Goal: Transaction & Acquisition: Purchase product/service

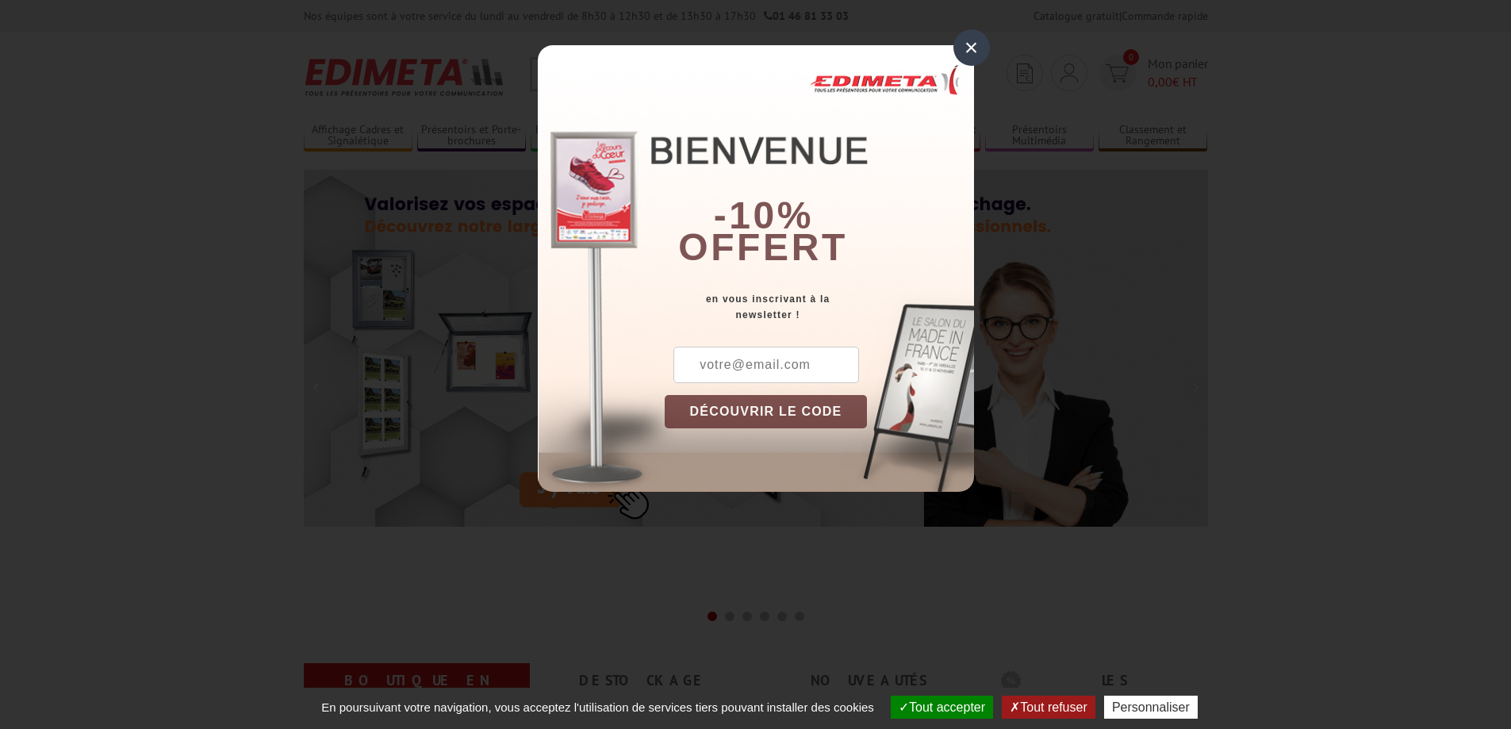
click at [969, 52] on div "×" at bounding box center [971, 47] width 36 height 36
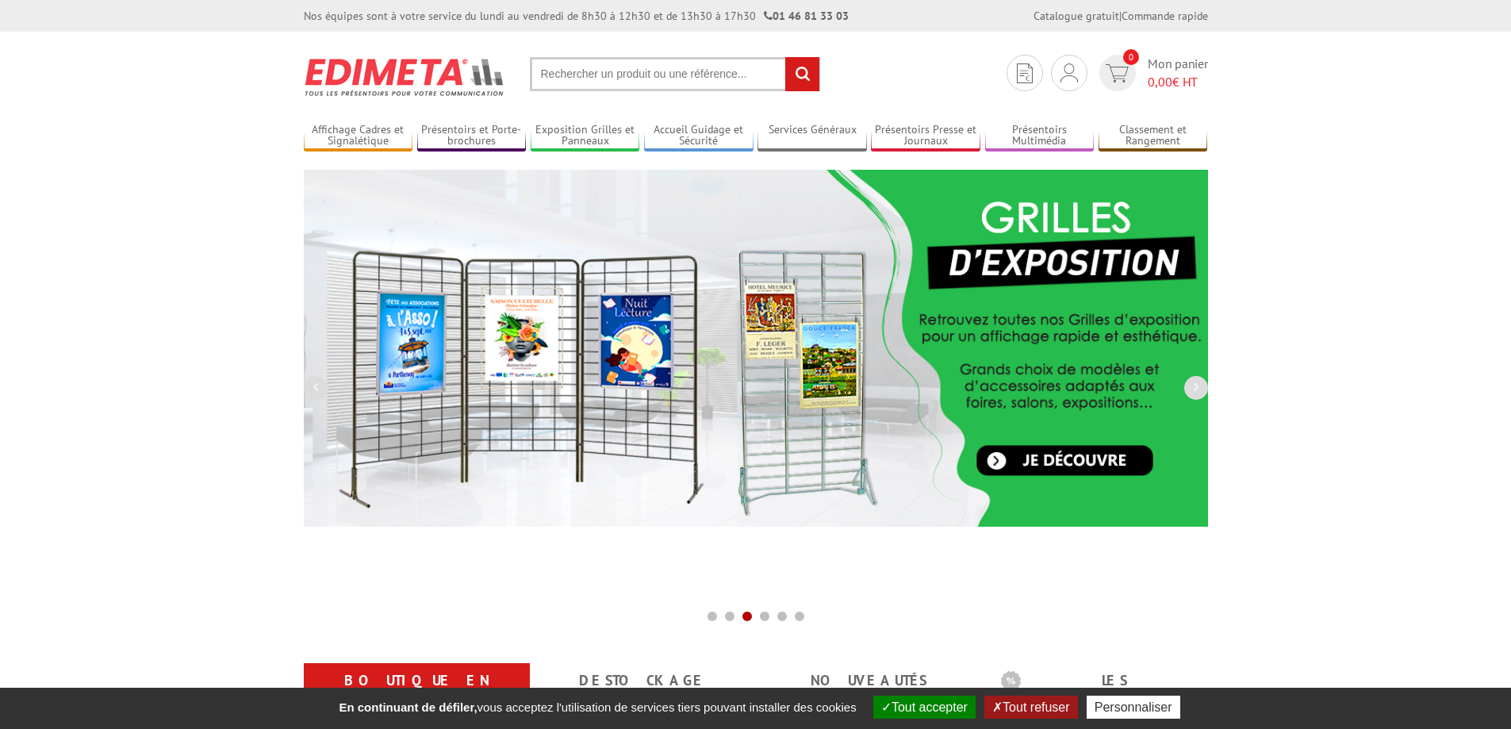
click at [591, 83] on input "text" at bounding box center [675, 74] width 290 height 34
click at [595, 70] on input "text" at bounding box center [675, 74] width 290 height 34
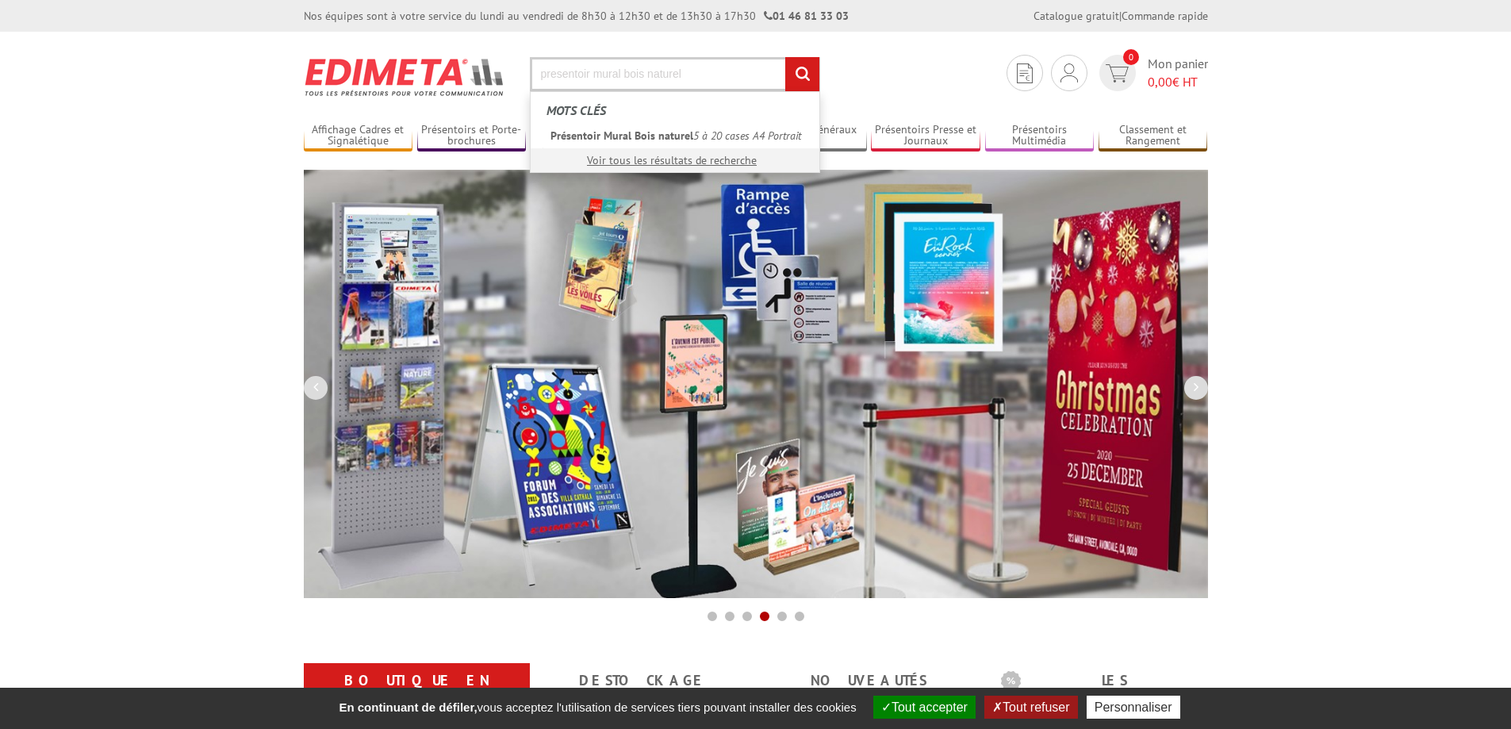
type input "presentoir mural bois naturel"
click at [785, 57] on input "rechercher" at bounding box center [802, 74] width 34 height 34
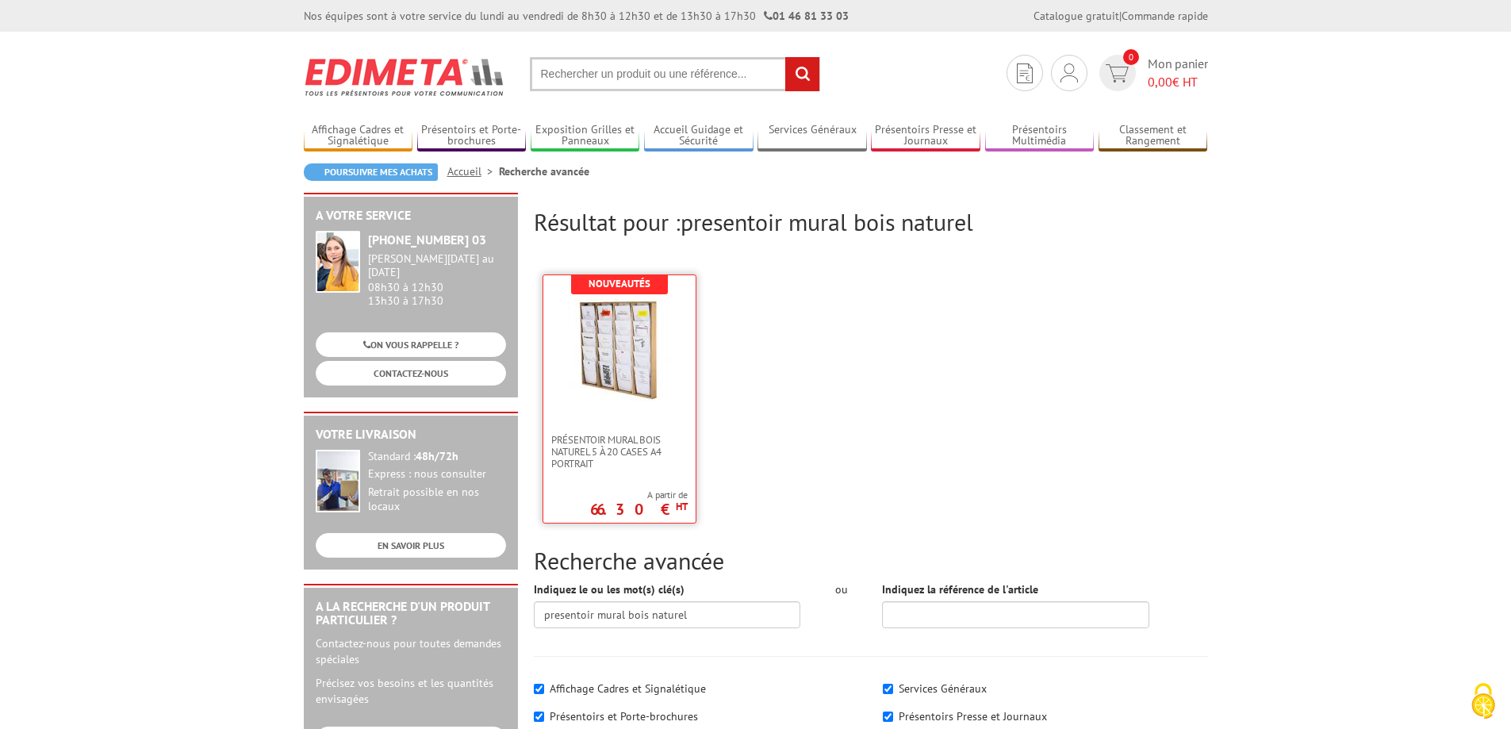
click at [630, 364] on img at bounding box center [619, 350] width 103 height 103
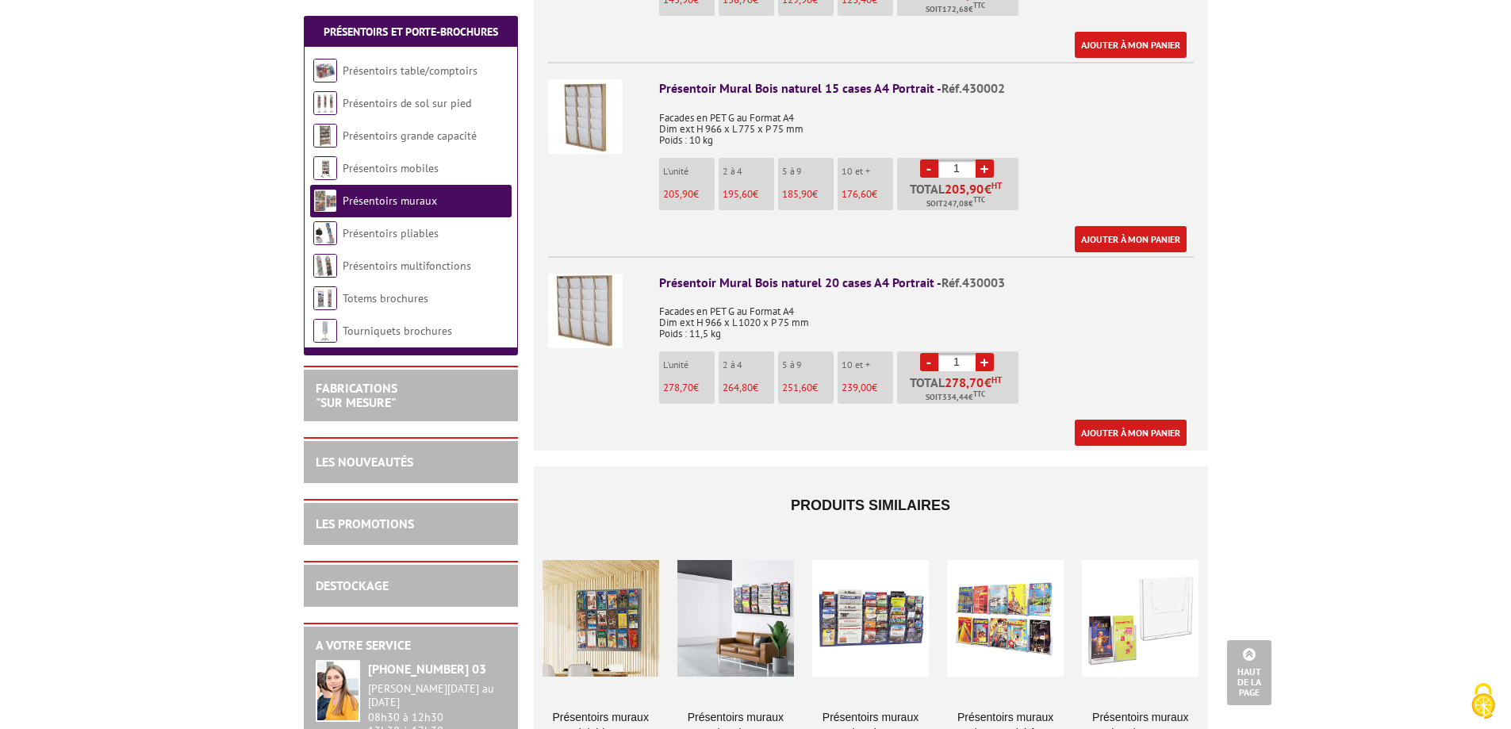
scroll to position [975, 0]
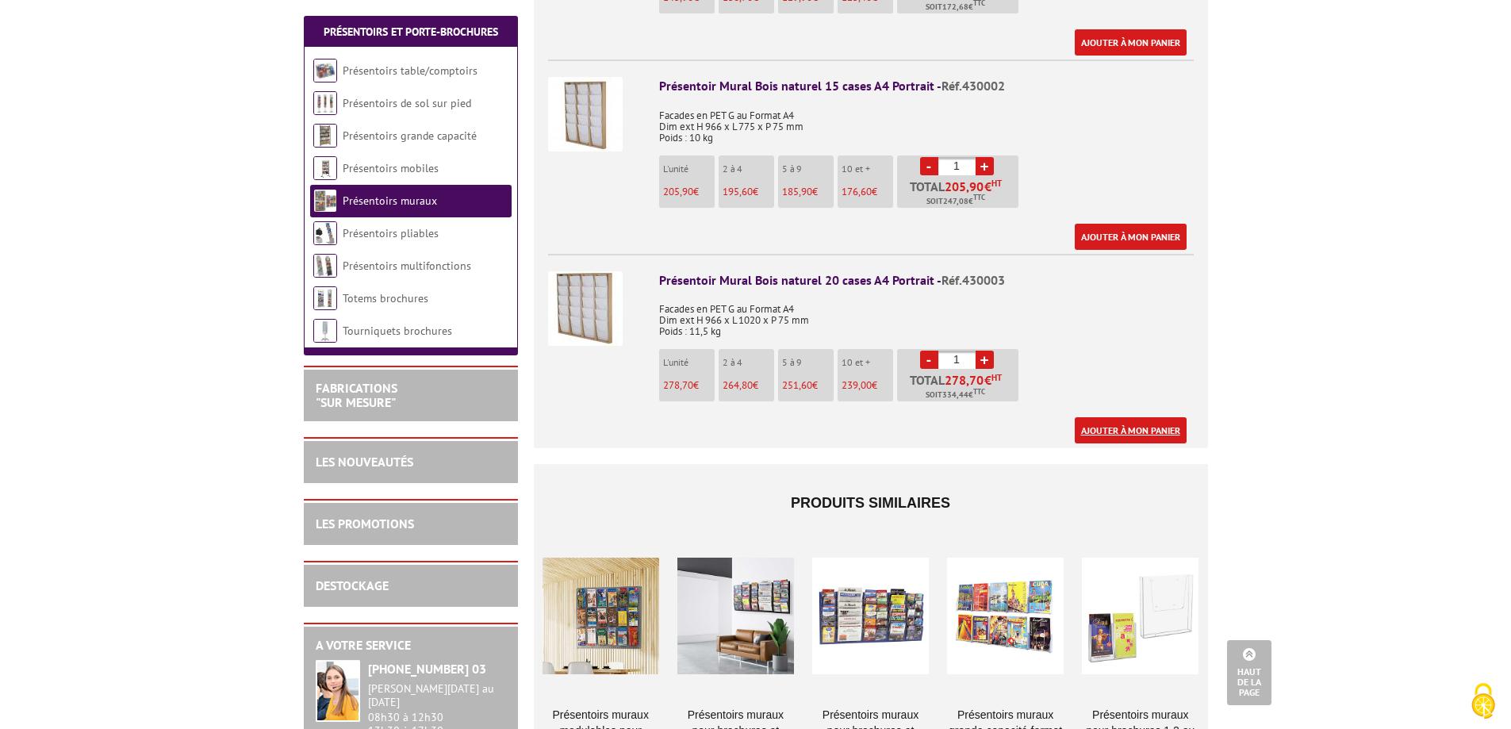
click at [1126, 417] on link "Ajouter à mon panier" at bounding box center [1130, 430] width 112 height 26
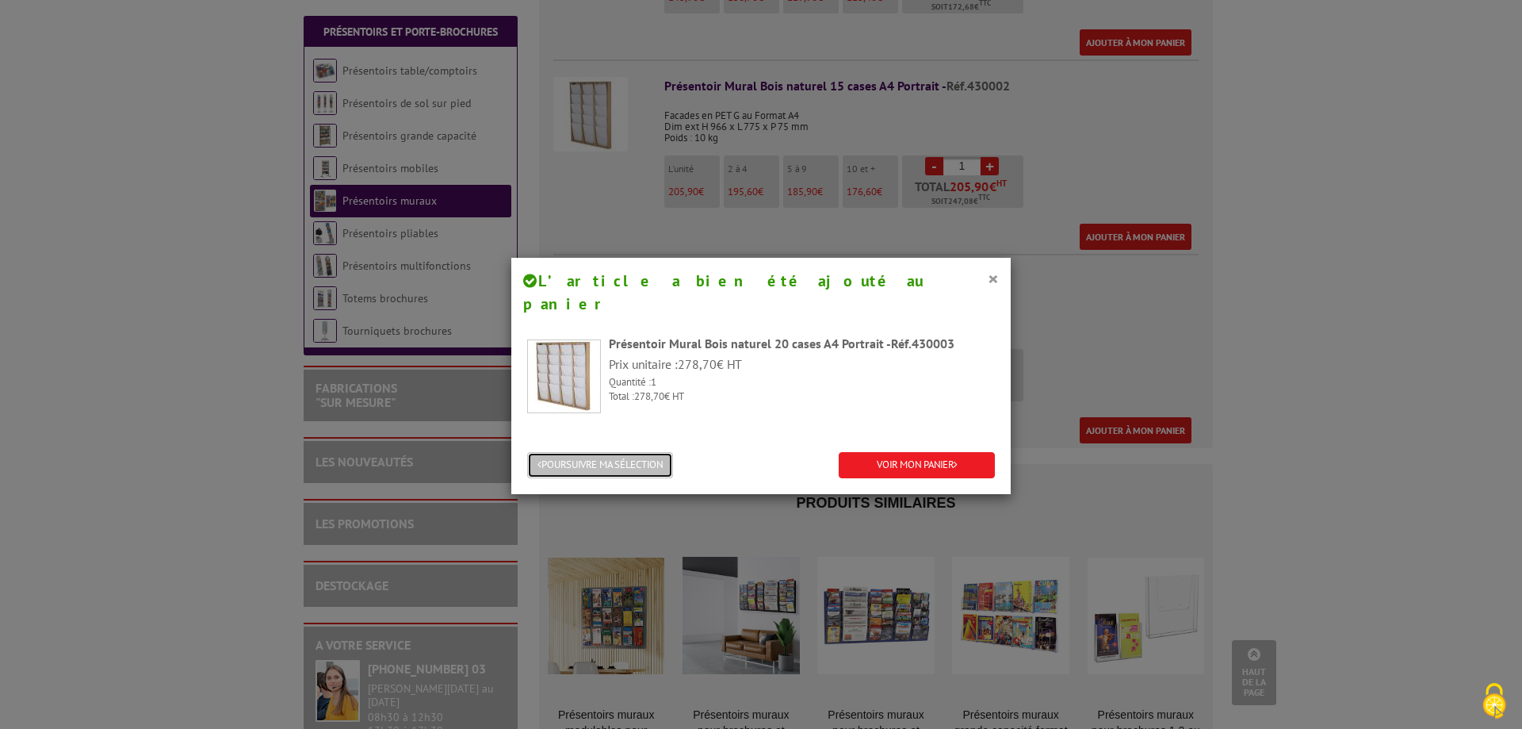
click at [648, 452] on button "POURSUIVRE MA SÉLECTION" at bounding box center [600, 465] width 146 height 26
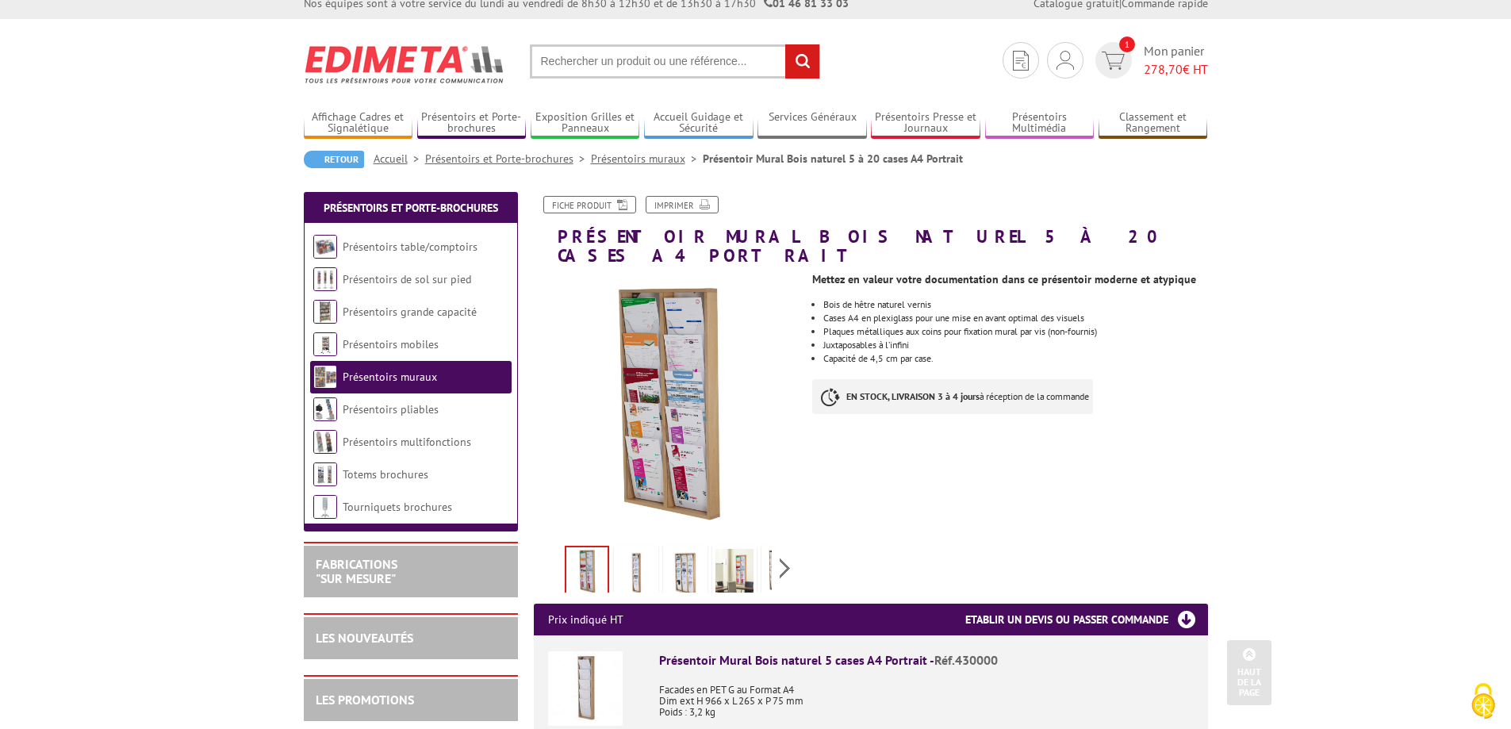
scroll to position [0, 0]
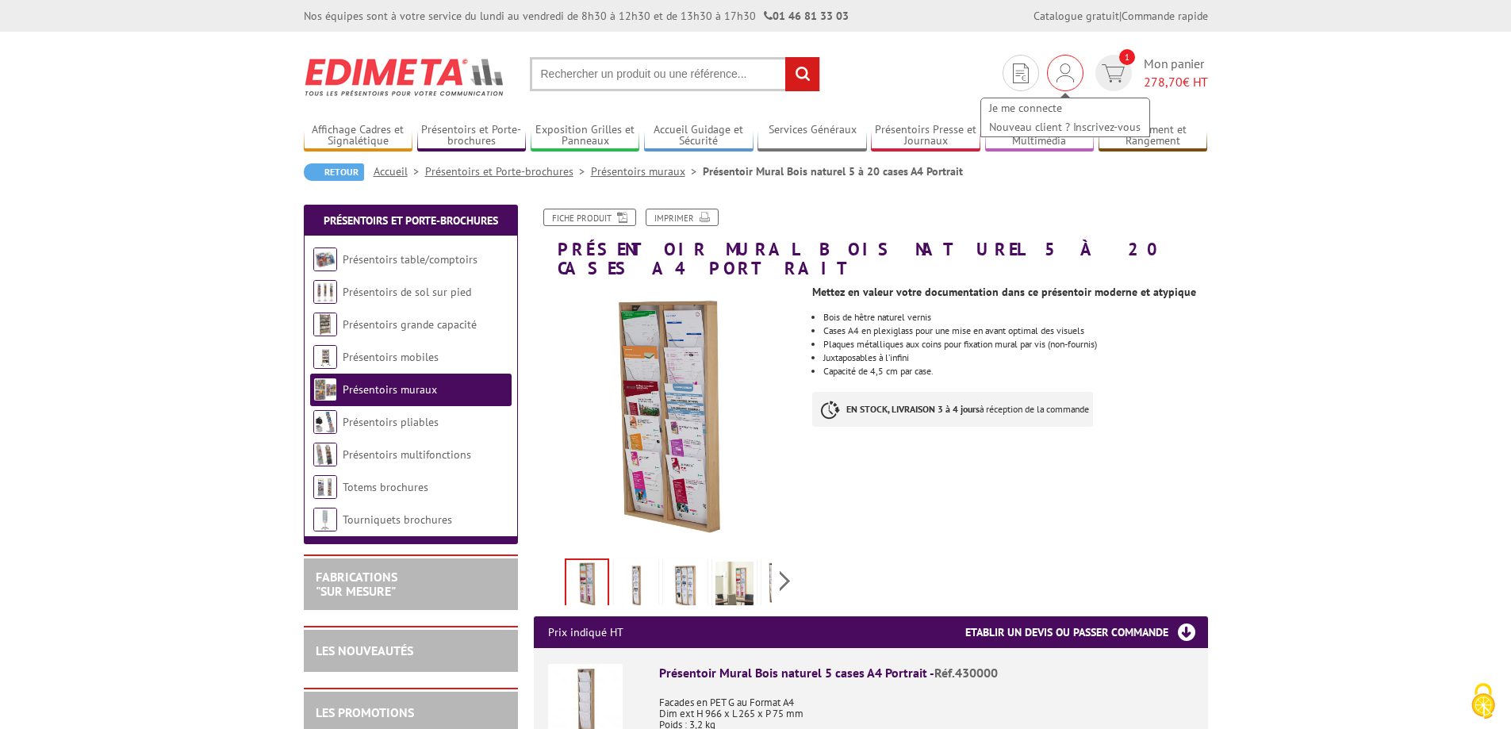
click at [1060, 71] on img at bounding box center [1064, 72] width 17 height 19
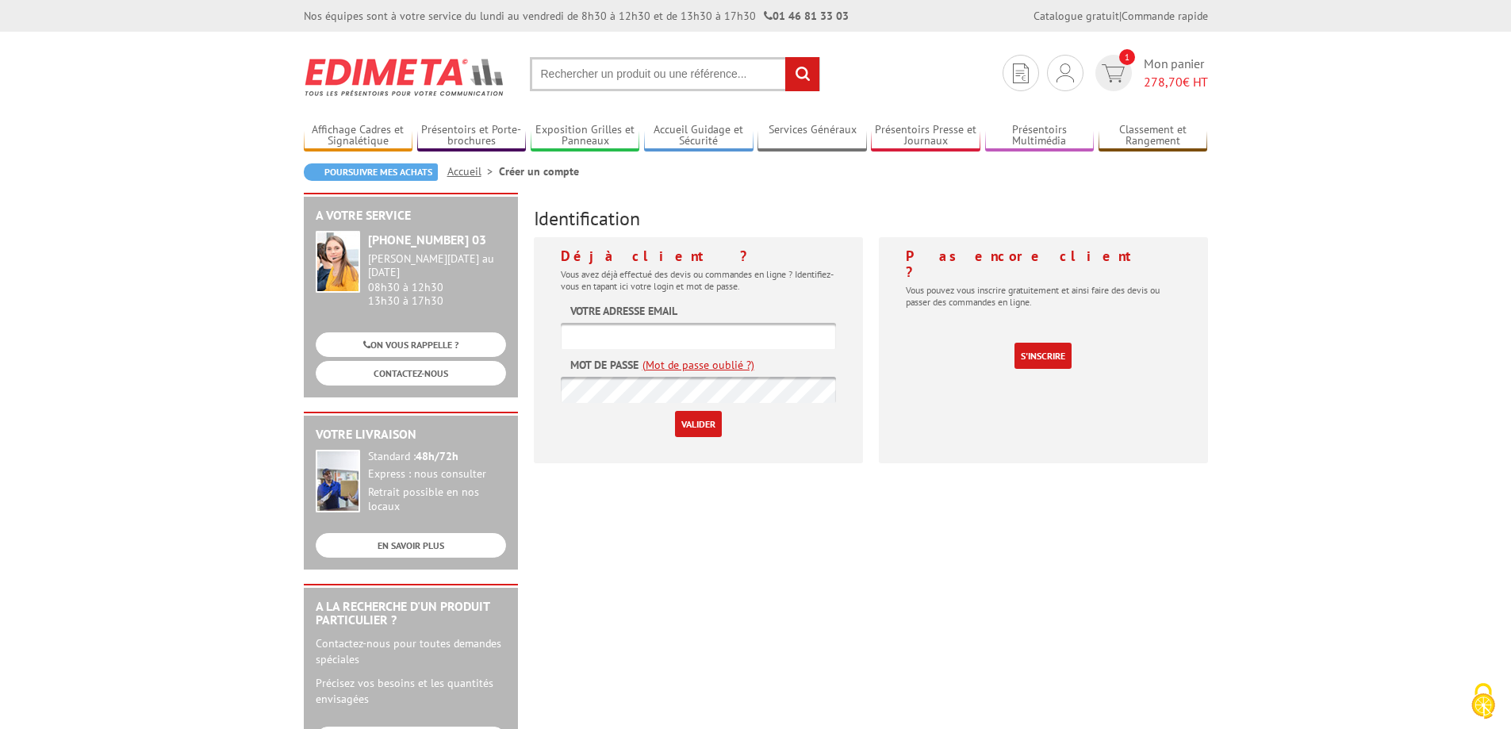
click at [712, 345] on input "text" at bounding box center [698, 336] width 275 height 26
type input "mairie@letriadou.fr"
